Goal: Navigation & Orientation: Find specific page/section

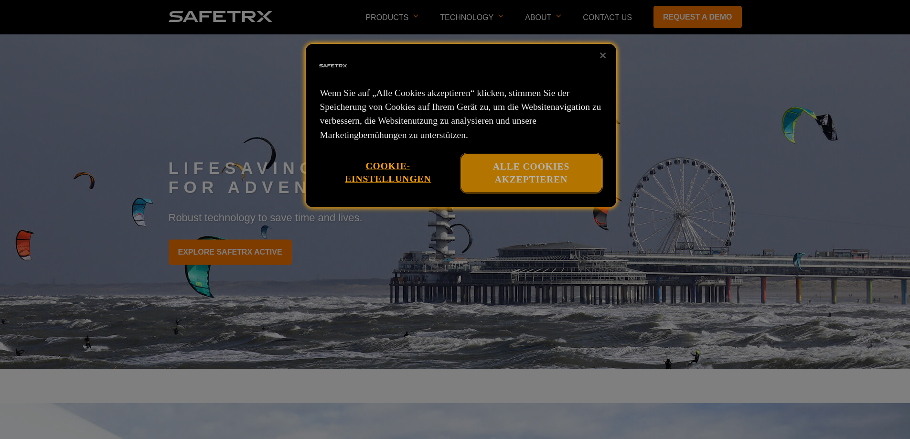
click at [555, 174] on button "Alle Cookies akzeptieren" at bounding box center [531, 173] width 141 height 39
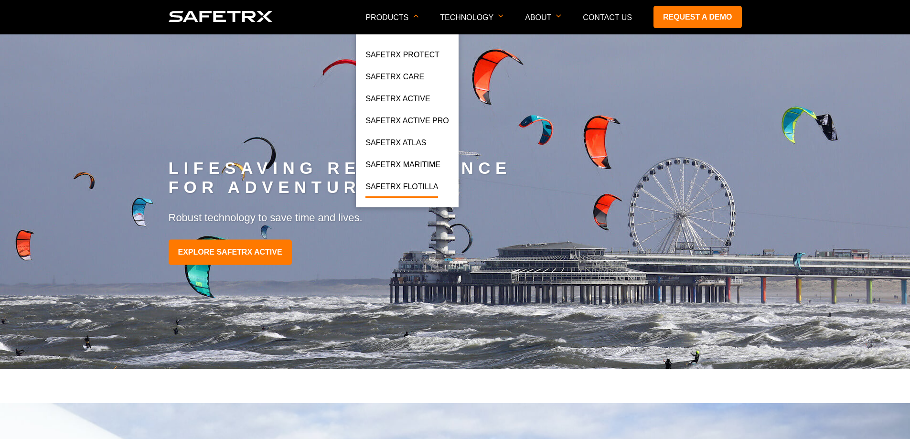
click at [419, 184] on link "SafeTrx Flotilla" at bounding box center [401, 189] width 73 height 17
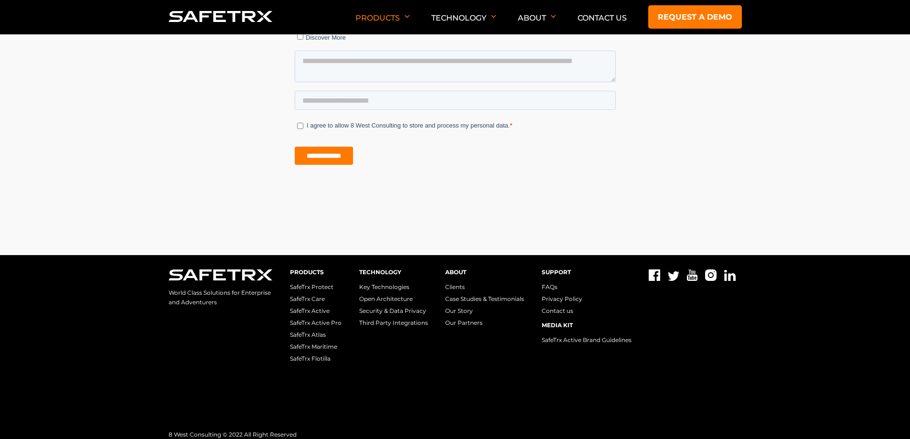
scroll to position [1918, 0]
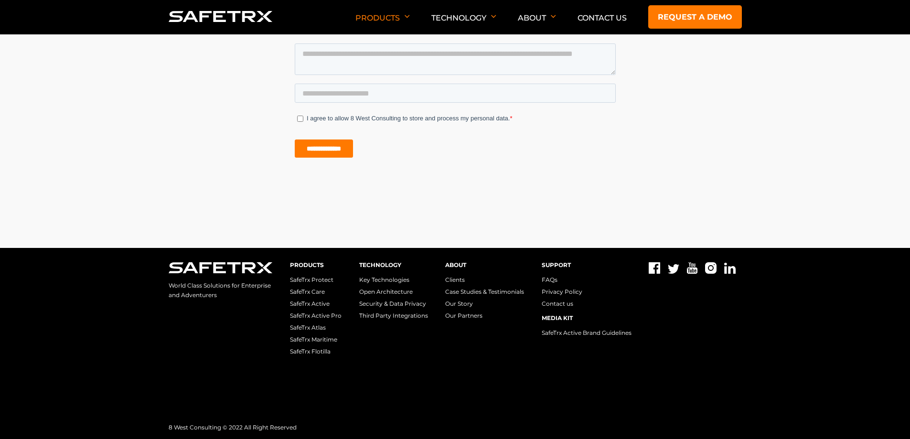
click at [454, 280] on link "Clients" at bounding box center [455, 279] width 20 height 7
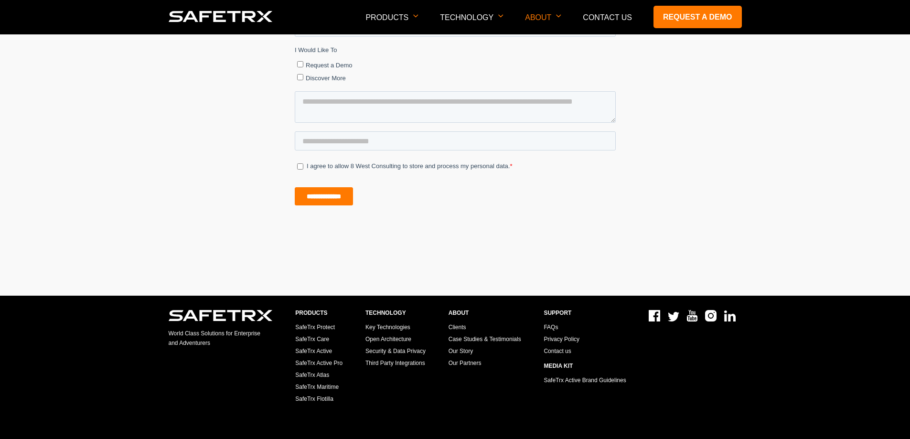
scroll to position [1385, 0]
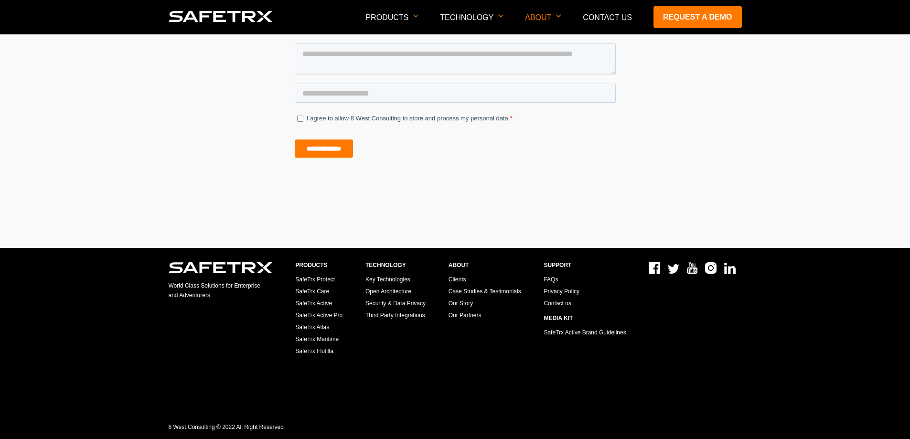
click at [564, 303] on link "Contact us" at bounding box center [557, 303] width 27 height 7
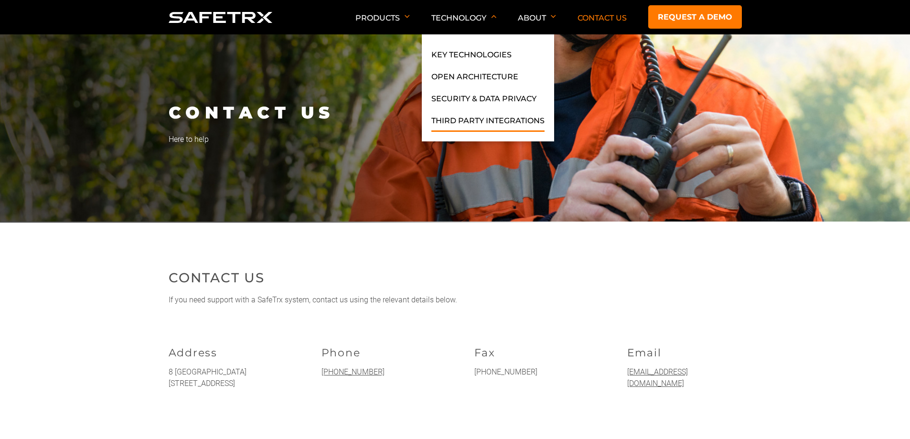
click at [475, 123] on link "Third Party Integrations" at bounding box center [487, 123] width 113 height 17
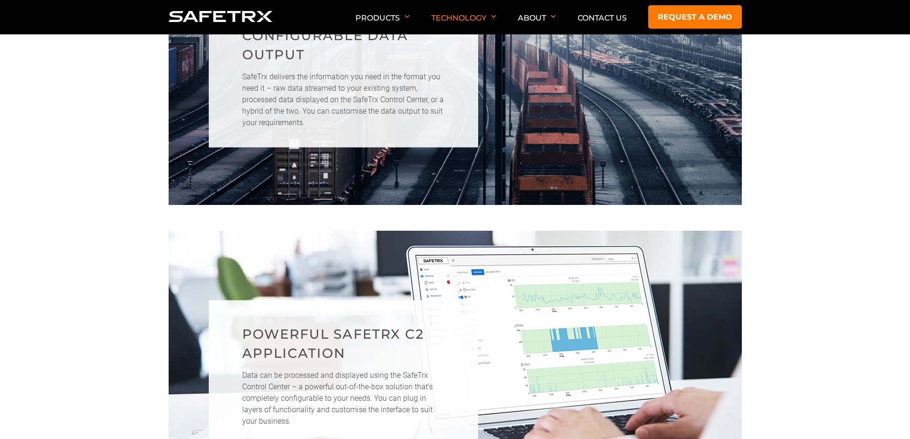
scroll to position [730, 0]
